Goal: Task Accomplishment & Management: Use online tool/utility

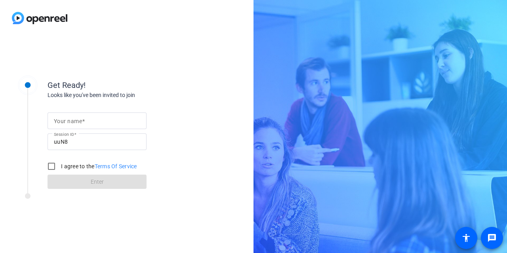
click at [80, 127] on div at bounding box center [97, 120] width 86 height 17
type input "[PERSON_NAME]"
click at [51, 167] on input "I agree to the Terms Of Service" at bounding box center [52, 166] width 16 height 16
checkbox input "true"
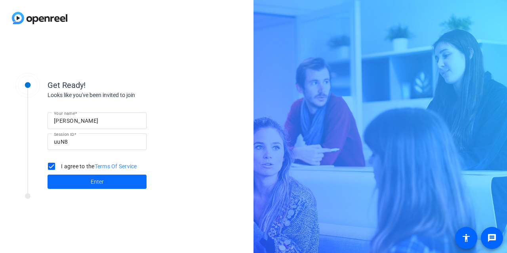
click at [95, 185] on span "Enter" at bounding box center [97, 182] width 13 height 8
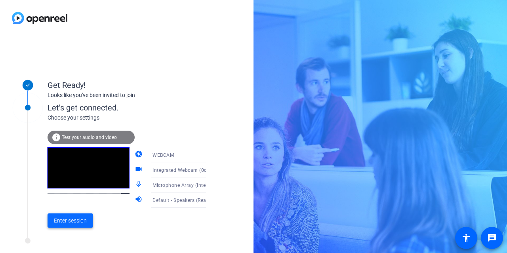
click at [78, 217] on span "Enter session" at bounding box center [70, 220] width 33 height 8
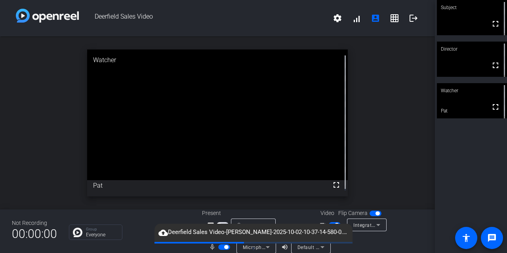
click at [444, 201] on div "Subject fullscreen Director fullscreen Watcher fullscreen Pat" at bounding box center [470, 126] width 72 height 253
